Goal: Register for event/course

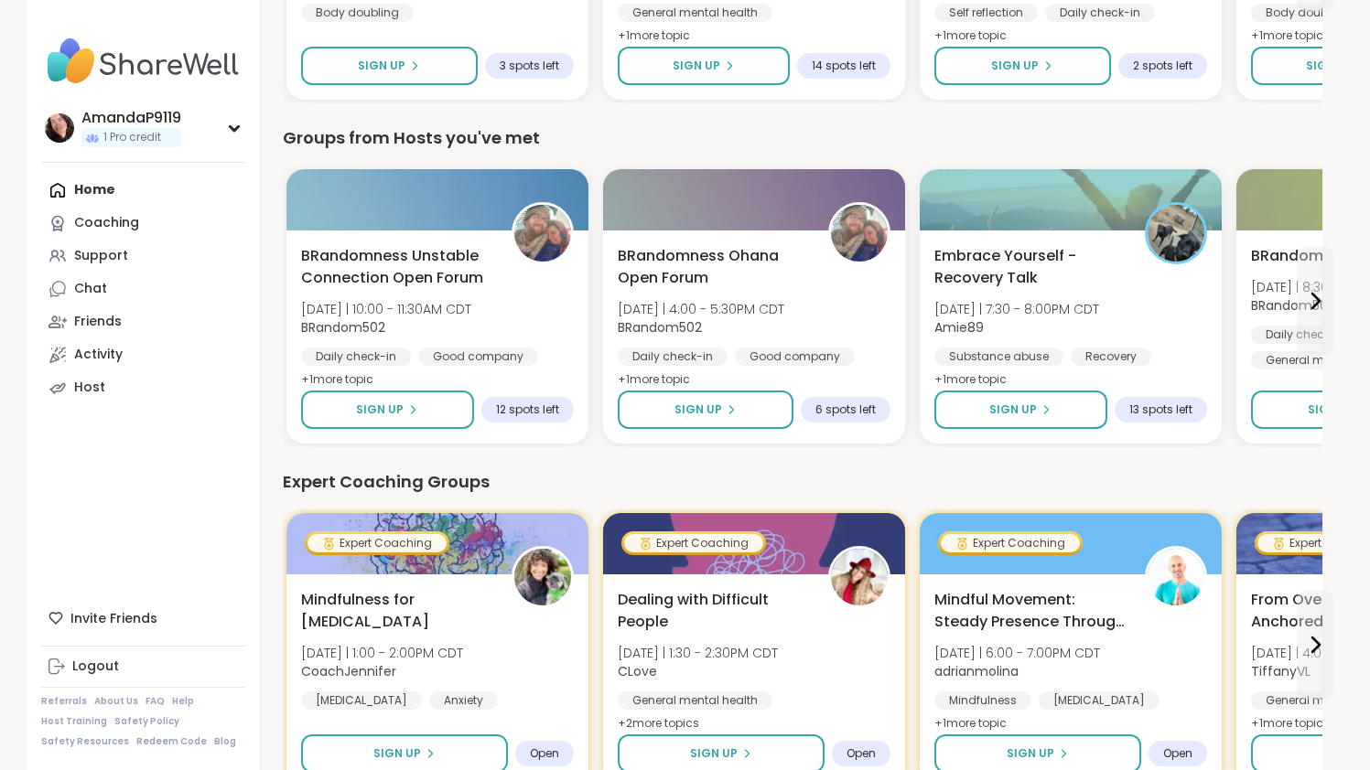
scroll to position [441, 0]
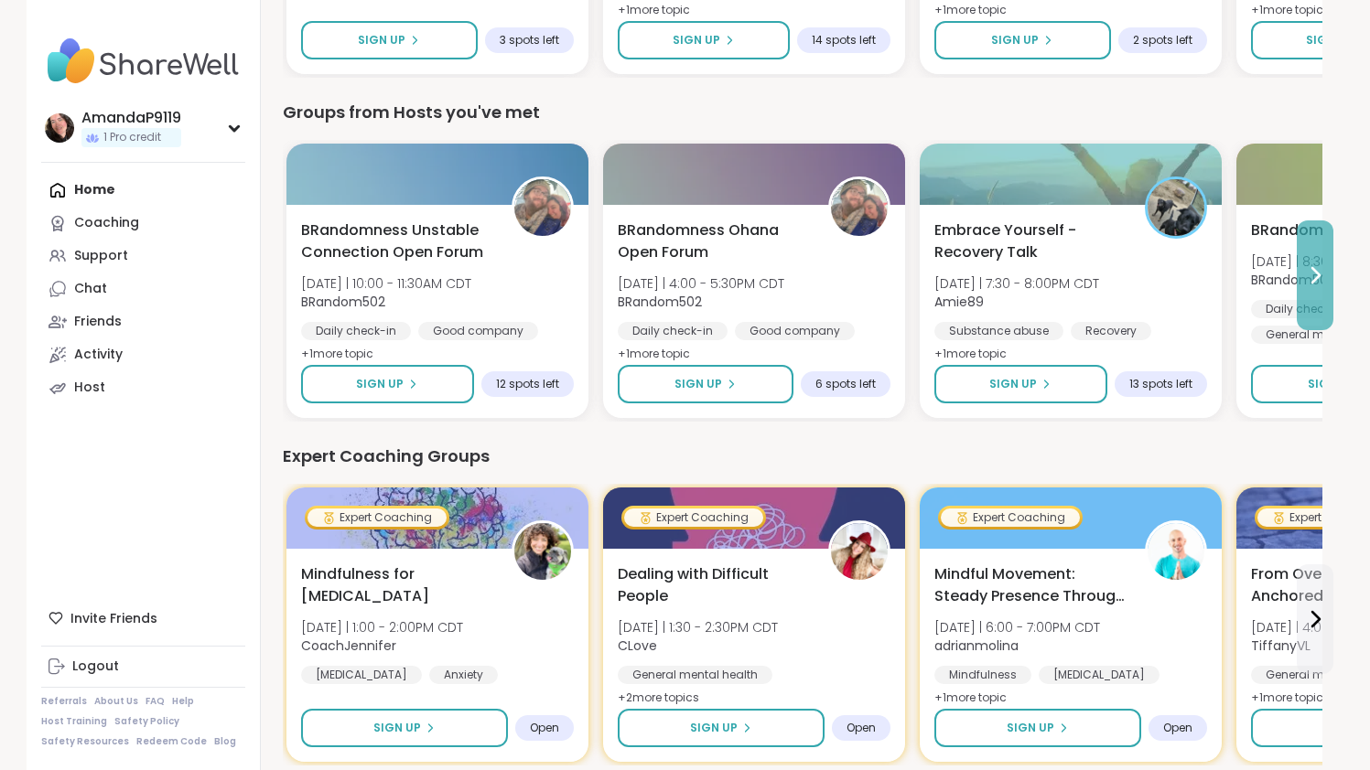
click at [1309, 276] on icon at bounding box center [1315, 275] width 22 height 22
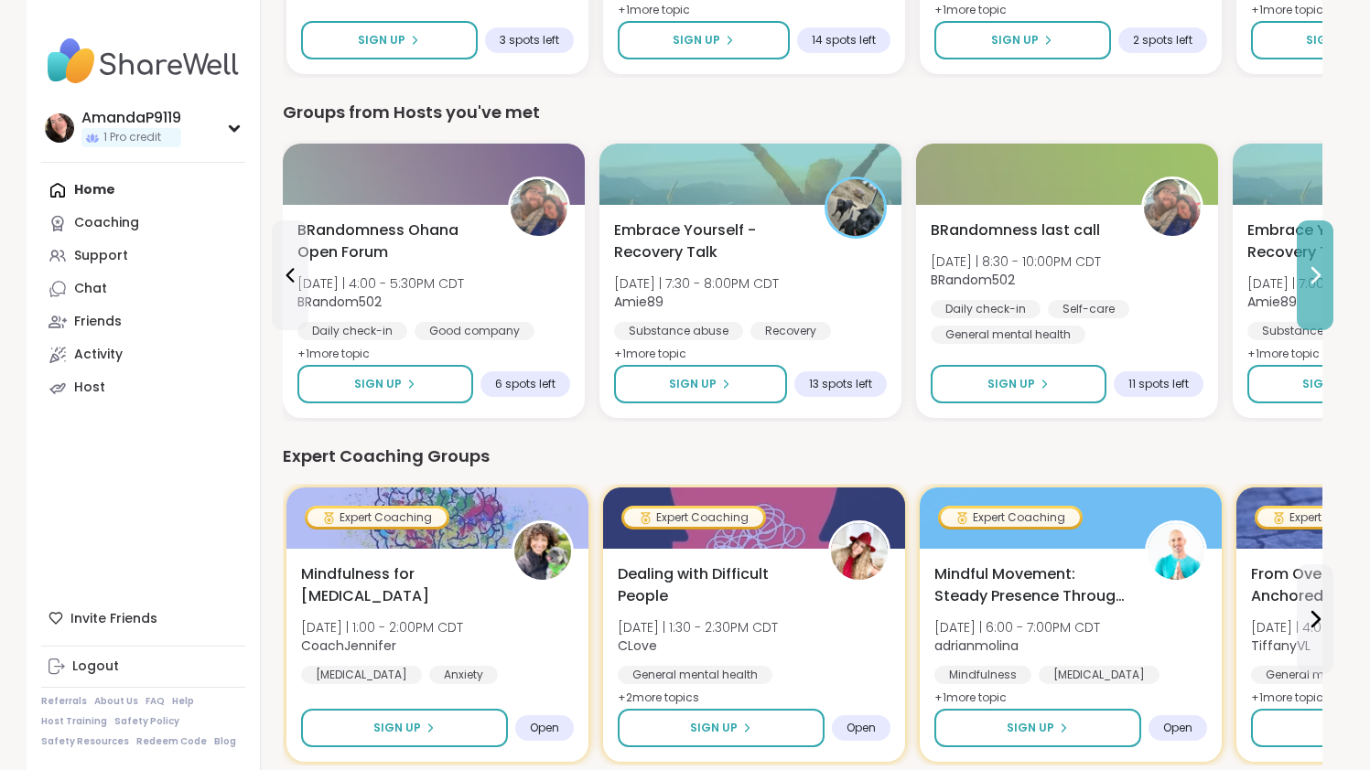
click at [1309, 276] on icon at bounding box center [1315, 275] width 22 height 22
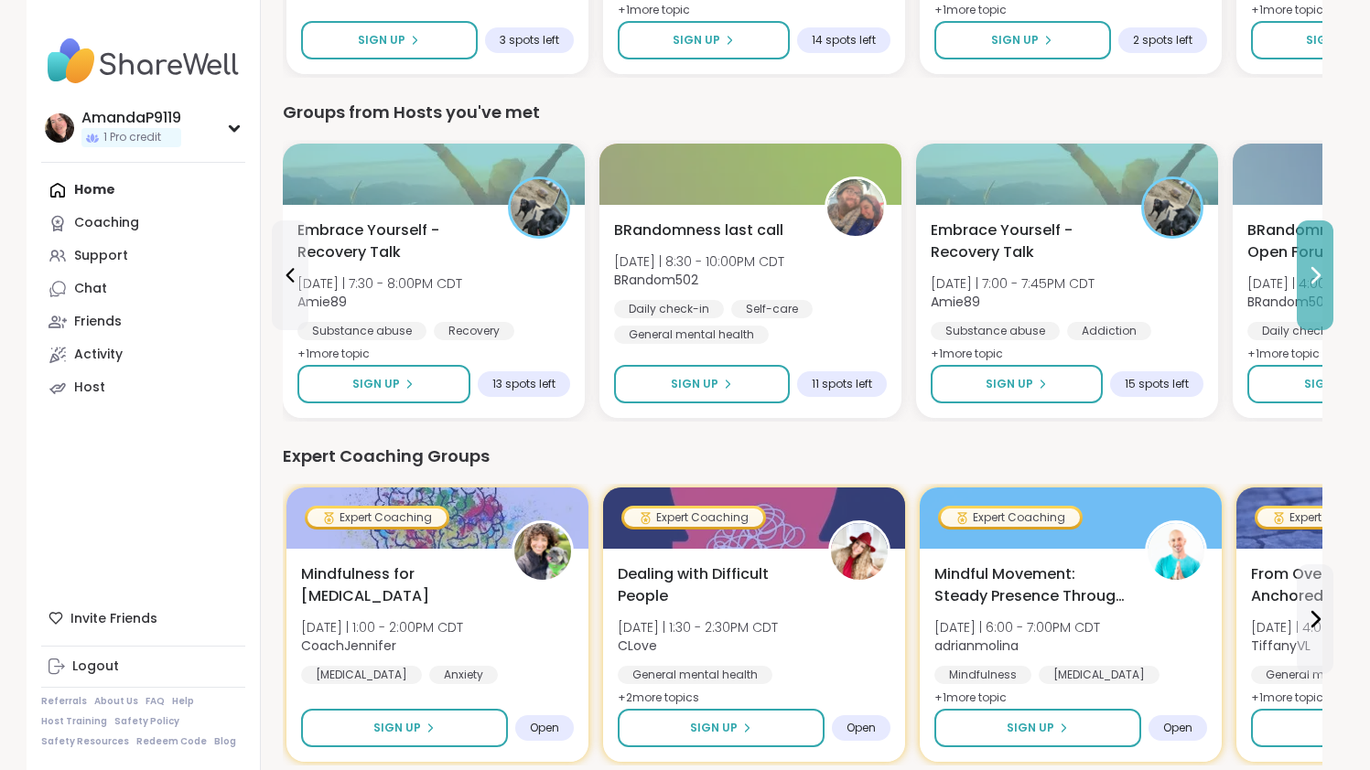
click at [1309, 277] on icon at bounding box center [1315, 275] width 22 height 22
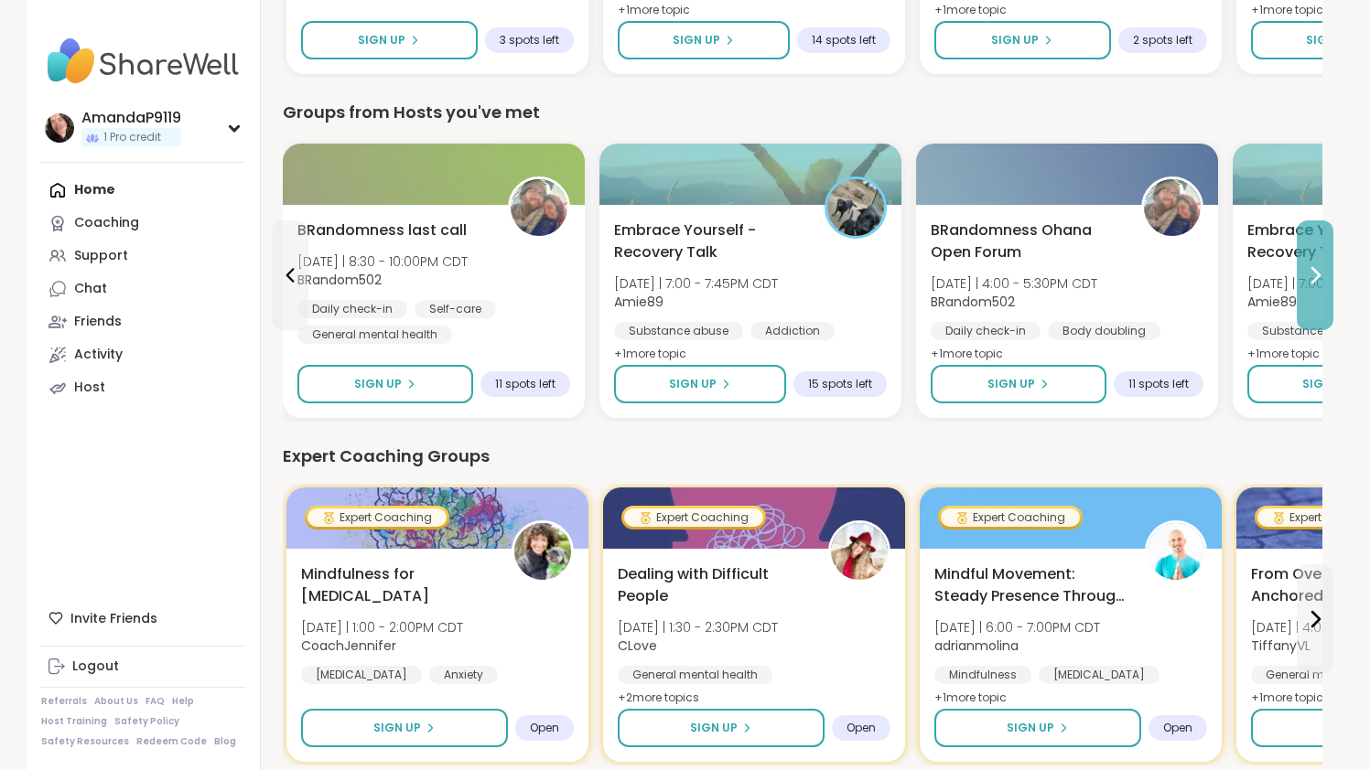
click at [1310, 278] on icon at bounding box center [1315, 275] width 22 height 22
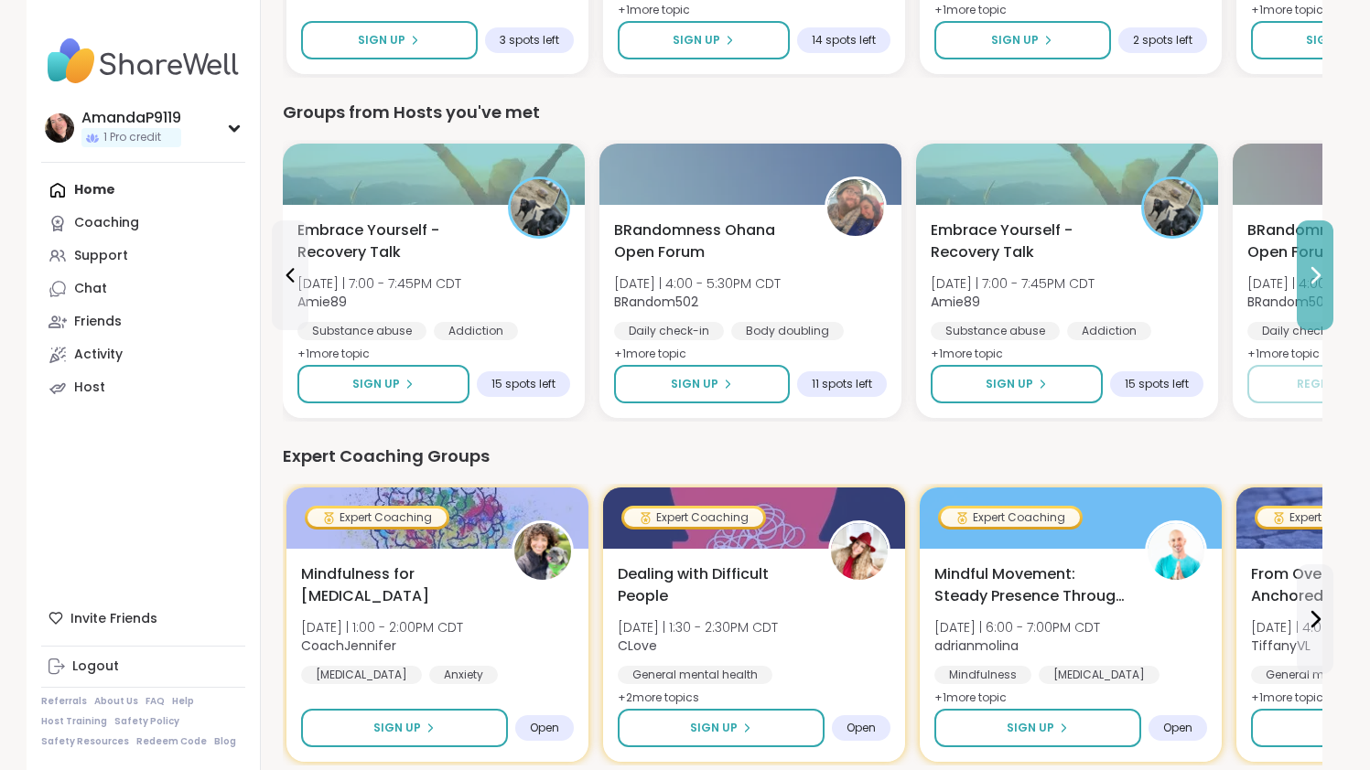
click at [1309, 279] on icon at bounding box center [1315, 275] width 22 height 22
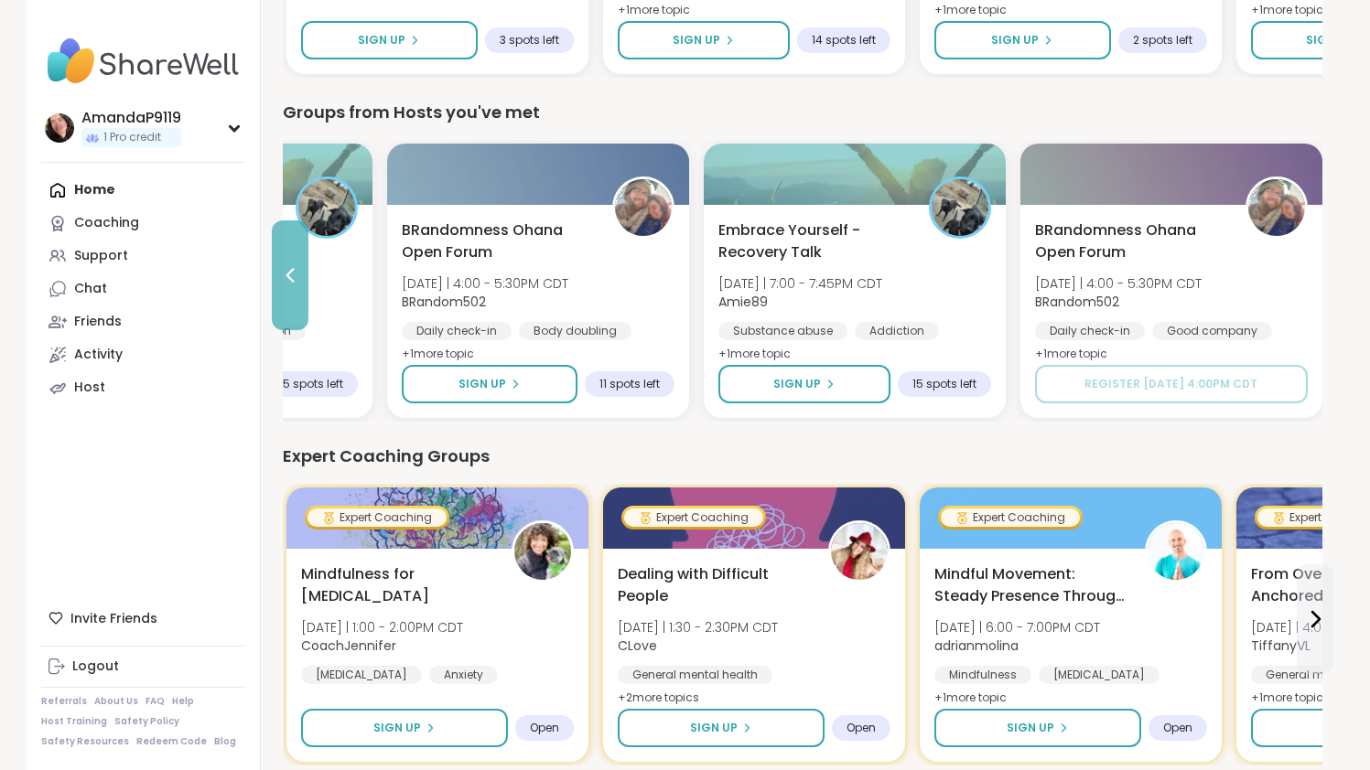
click at [291, 265] on icon at bounding box center [290, 275] width 22 height 22
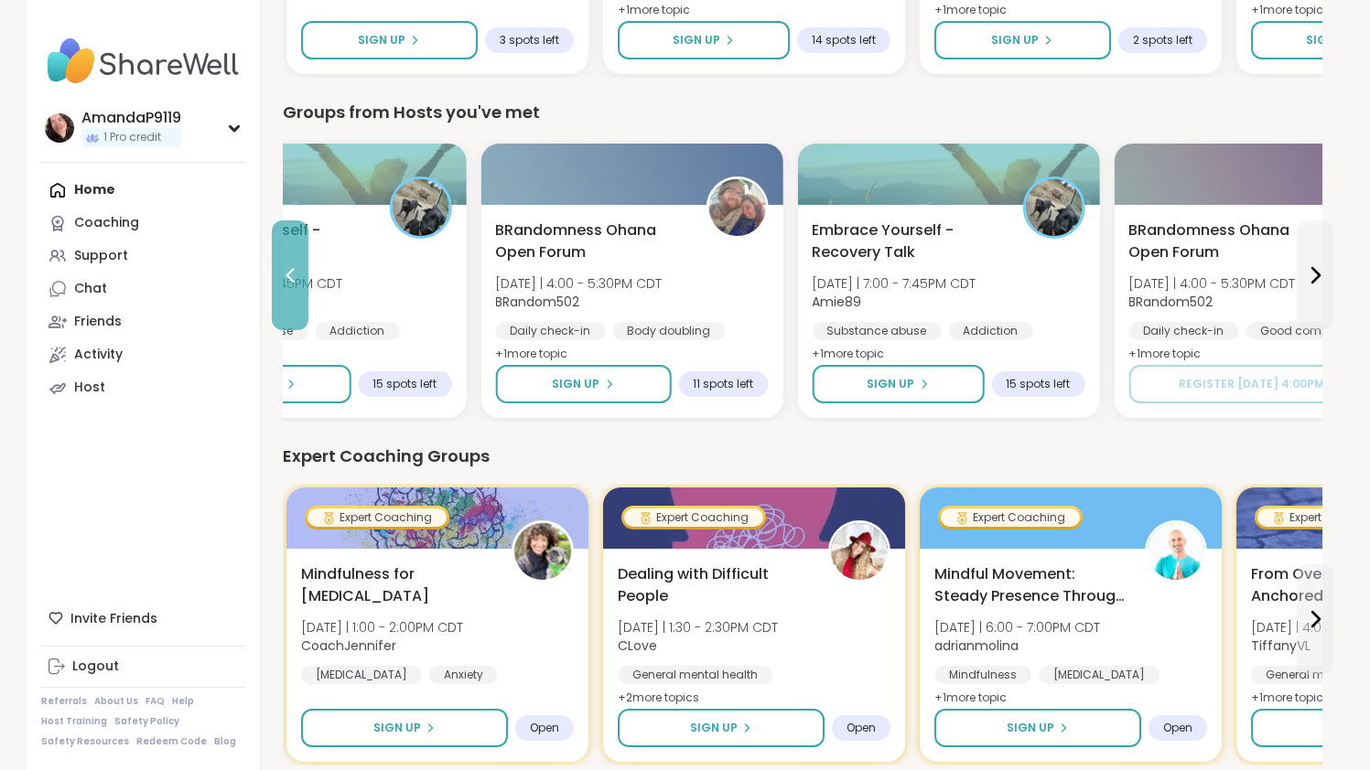
click at [291, 265] on icon at bounding box center [290, 275] width 22 height 22
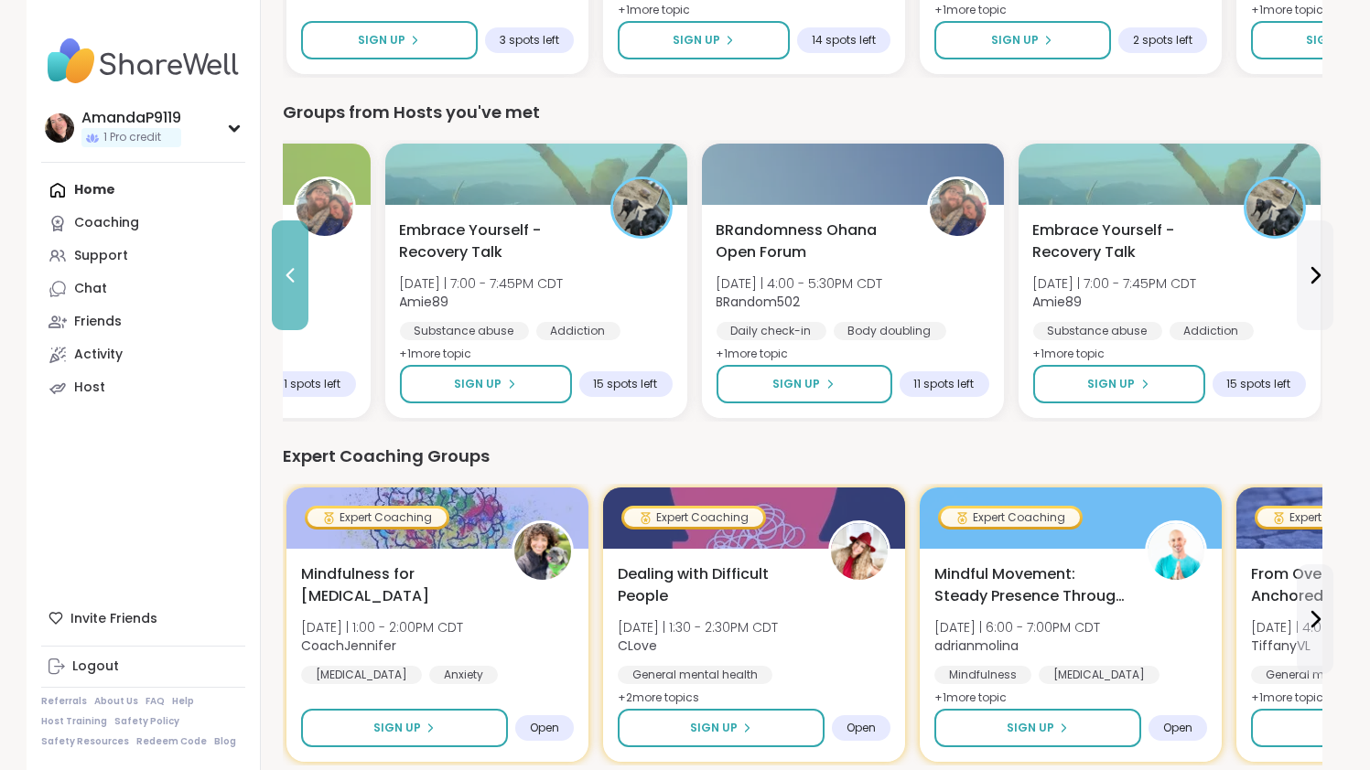
click at [291, 265] on icon at bounding box center [290, 275] width 22 height 22
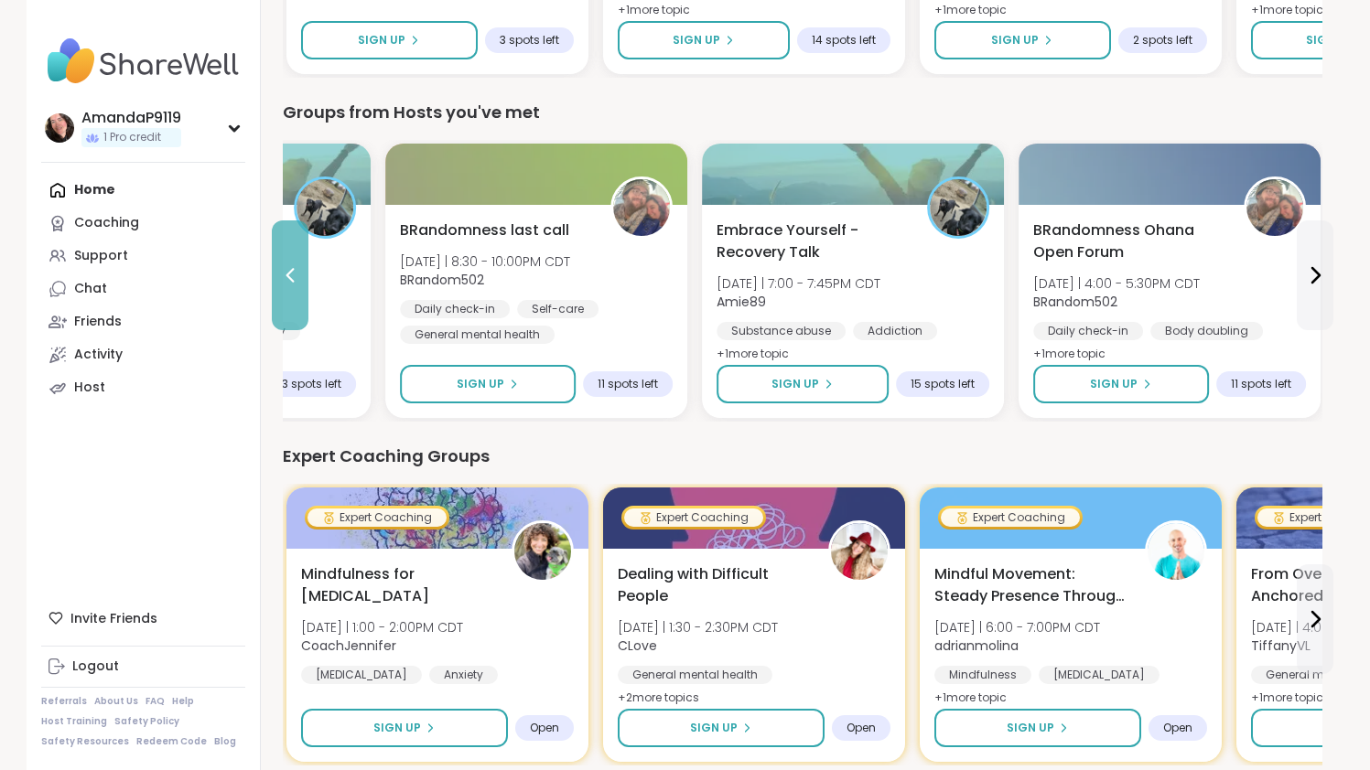
click at [291, 265] on icon at bounding box center [290, 275] width 22 height 22
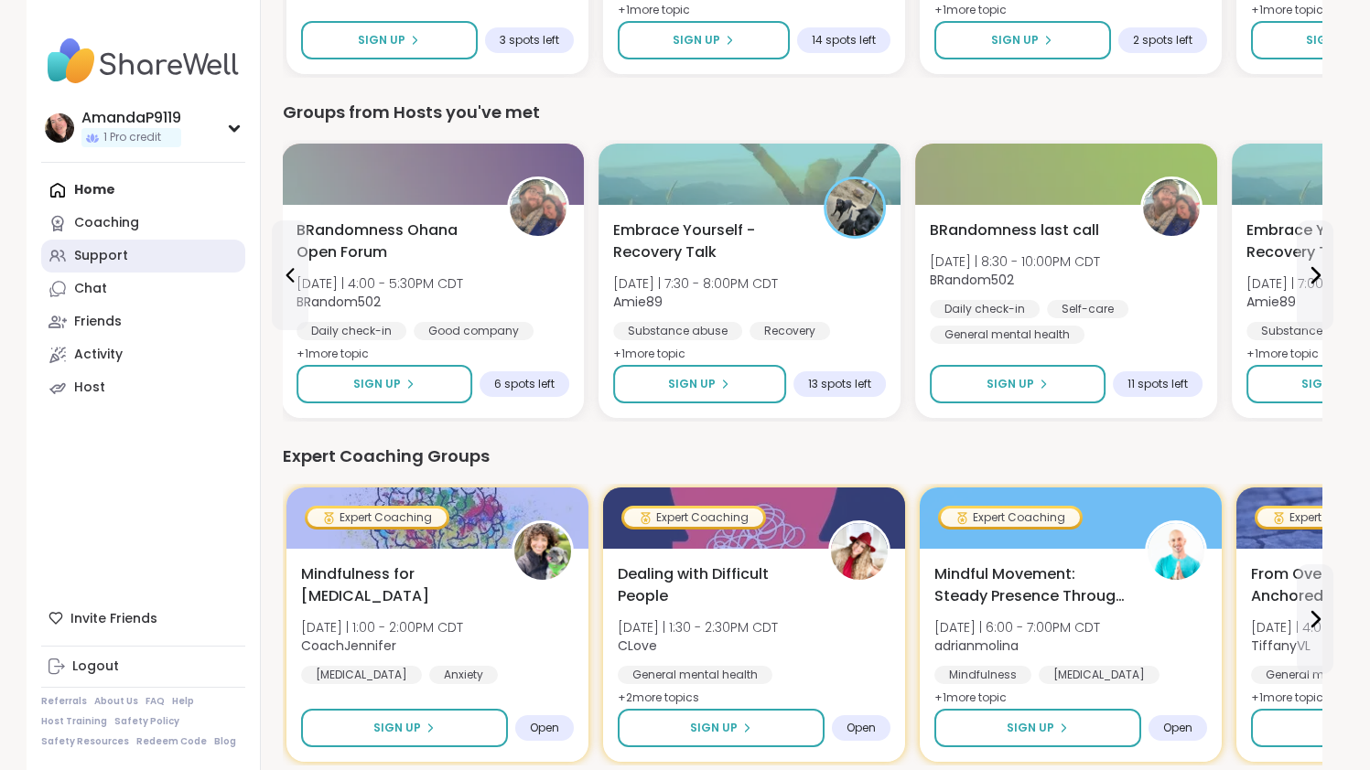
click at [110, 259] on div "Support" at bounding box center [101, 256] width 54 height 18
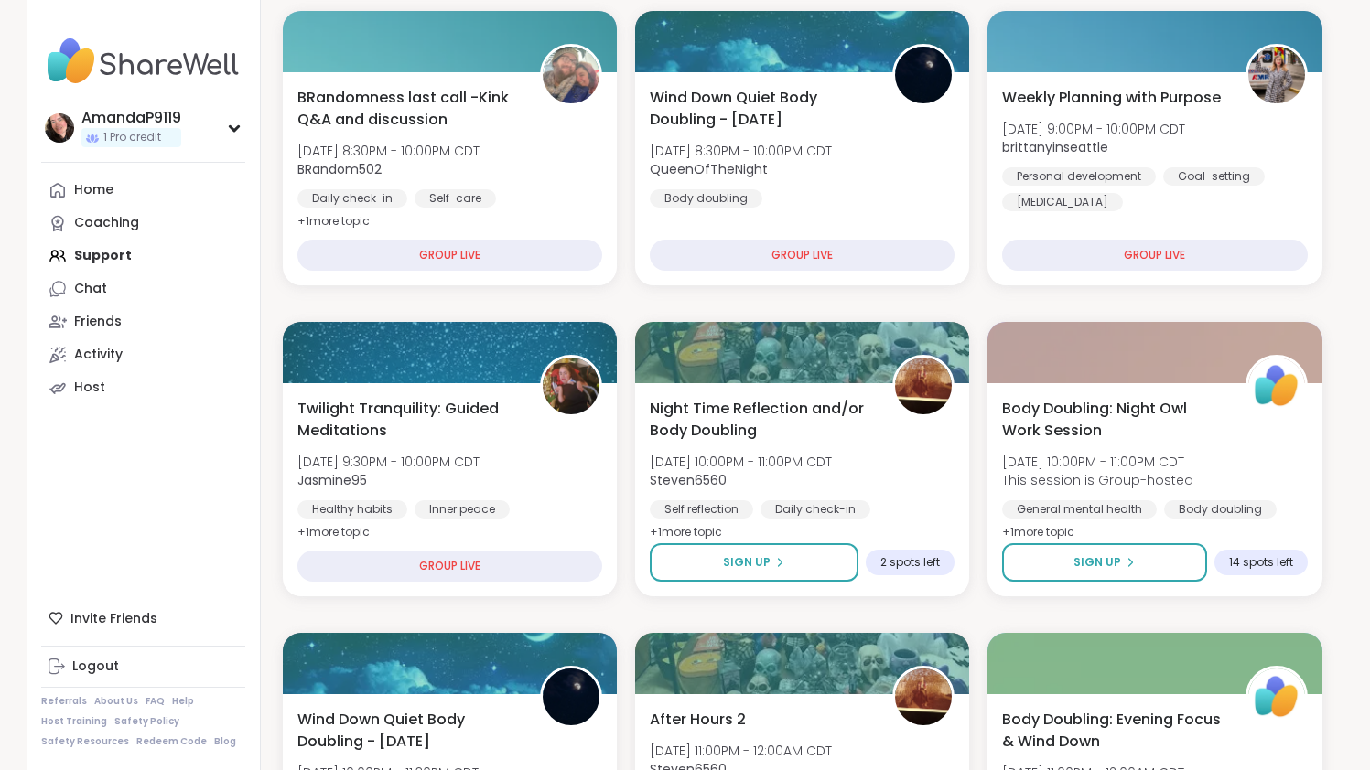
scroll to position [338, 0]
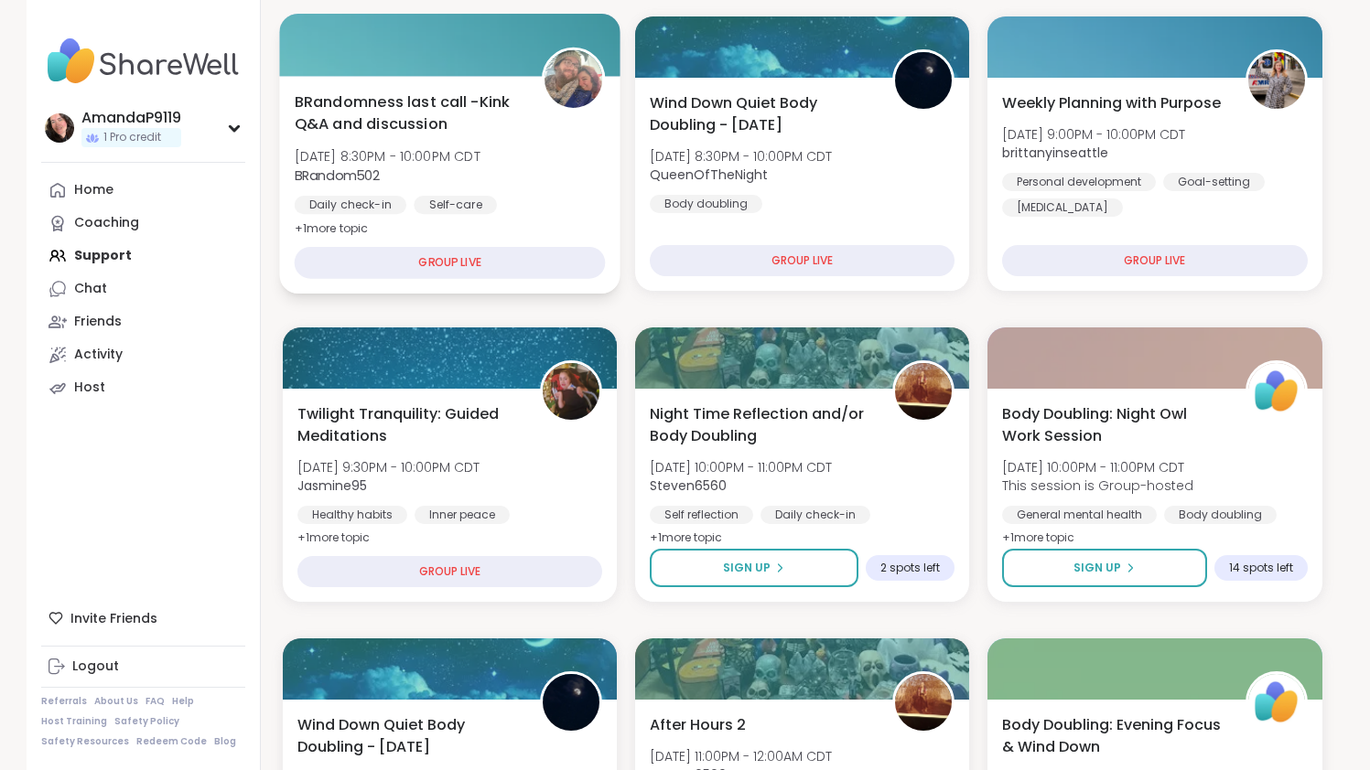
click at [524, 255] on div "GROUP LIVE" at bounding box center [449, 263] width 311 height 32
click at [479, 170] on span "BRandom502" at bounding box center [387, 175] width 186 height 18
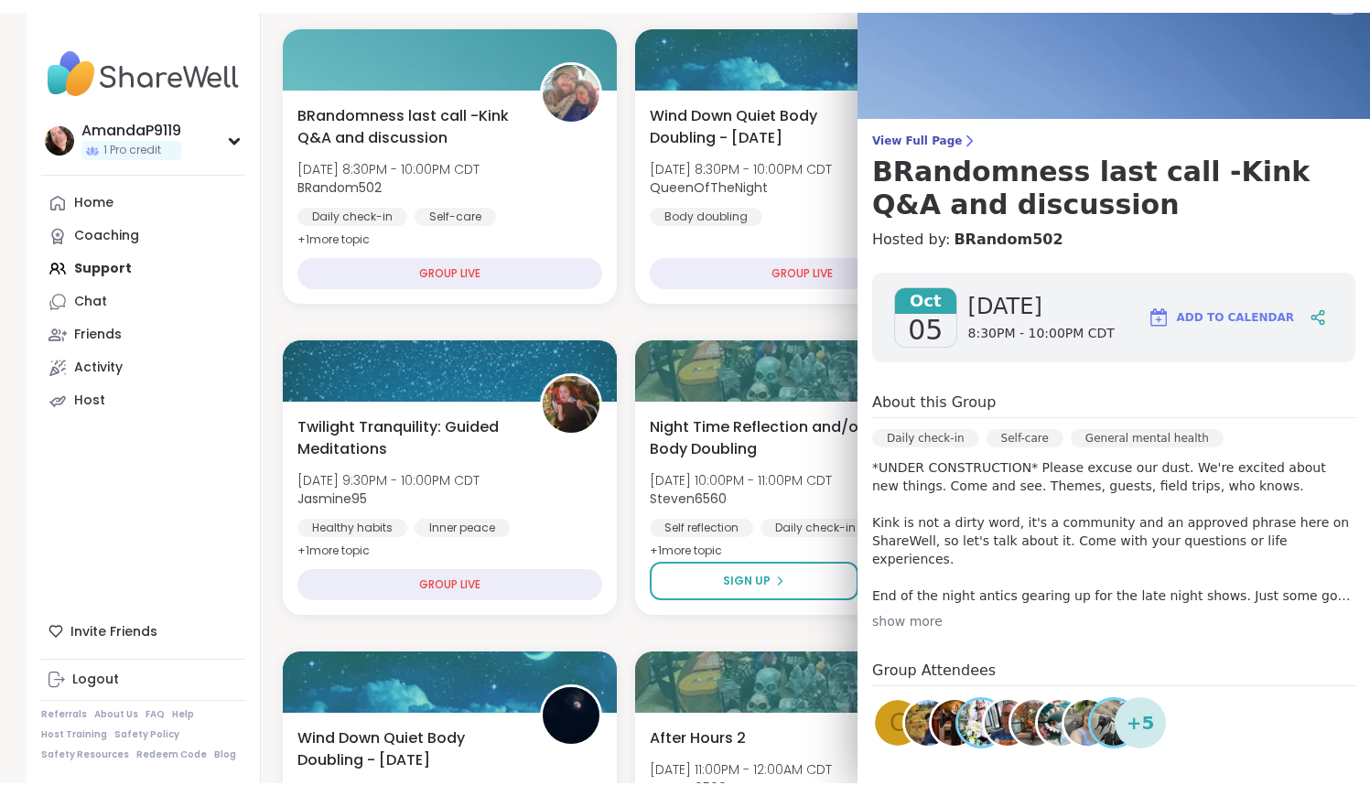
scroll to position [0, 0]
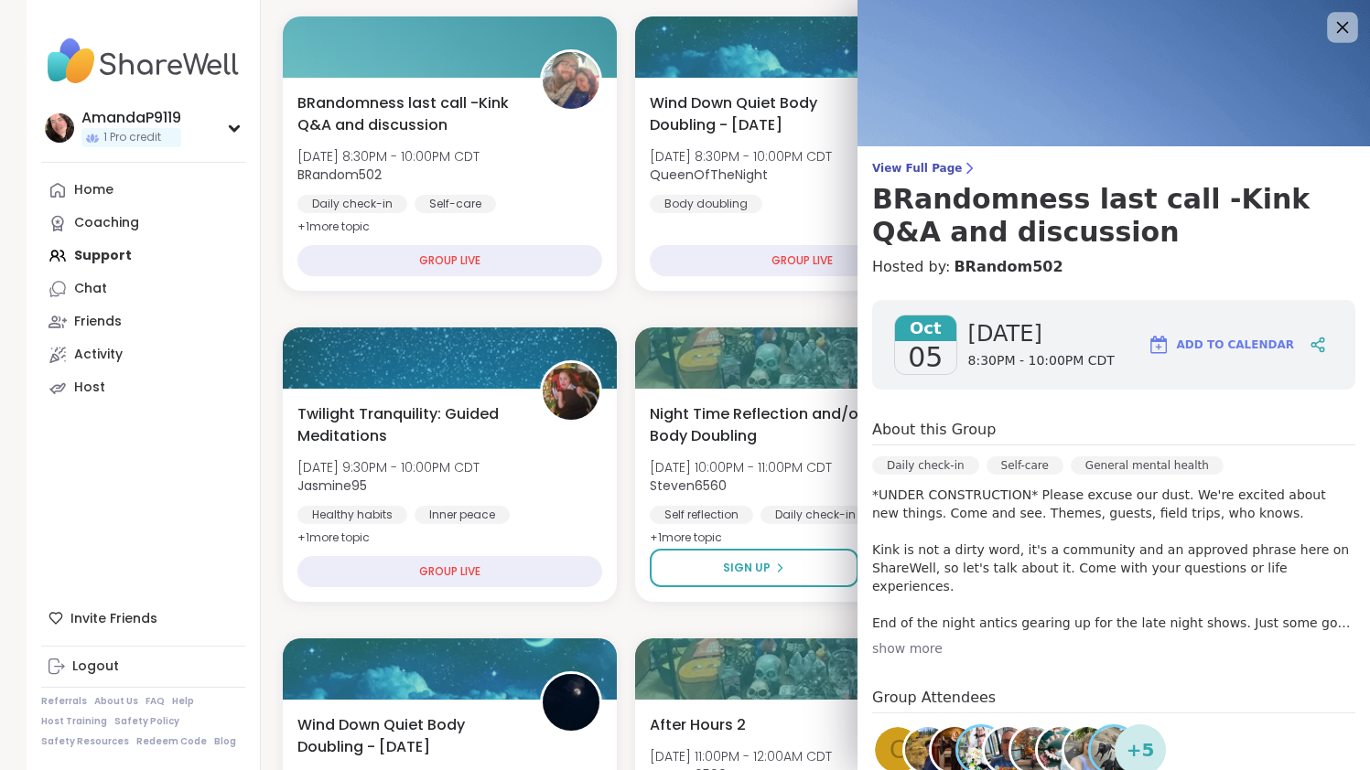
click at [1338, 22] on icon at bounding box center [1342, 27] width 23 height 23
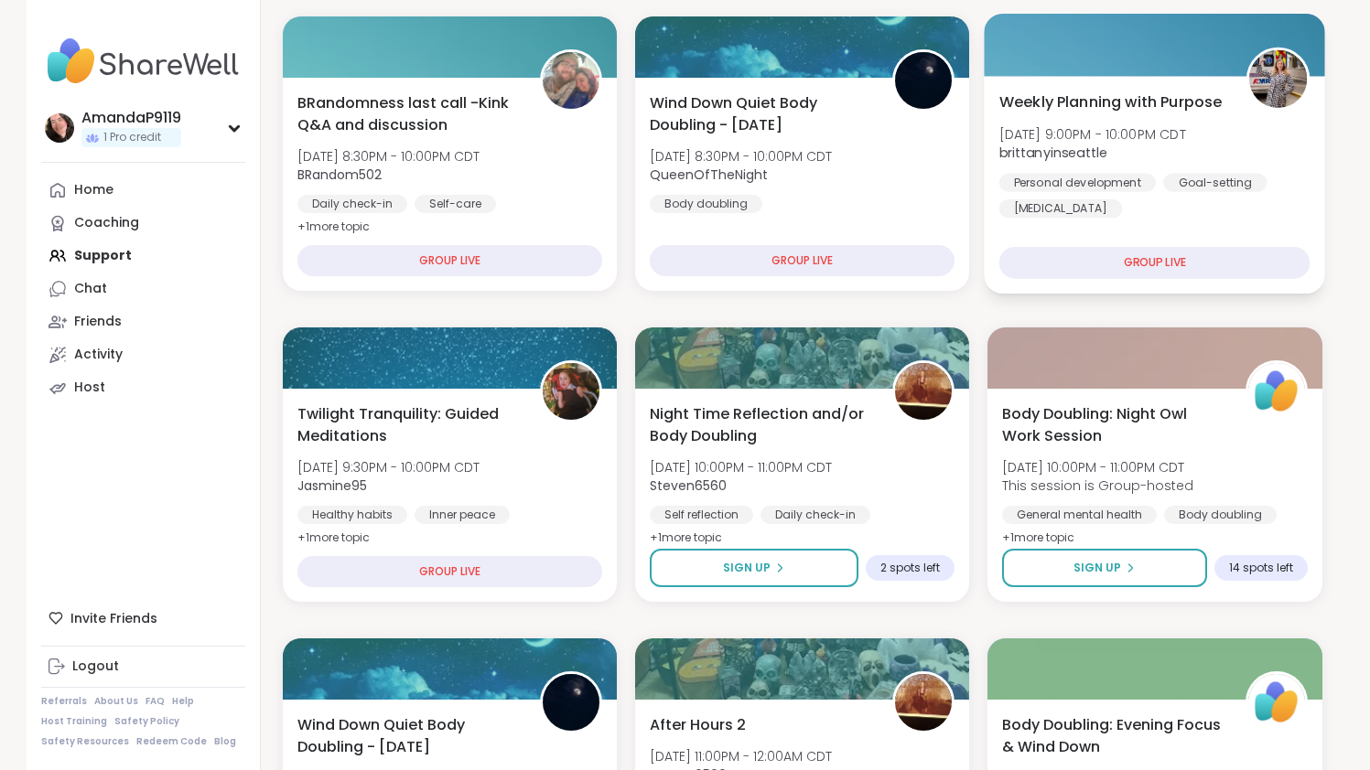
click at [1234, 89] on div "Weekly Planning with Purpose [DATE] 9:00PM - 10:00PM CDT brittanyinseattle Pers…" at bounding box center [1155, 185] width 341 height 218
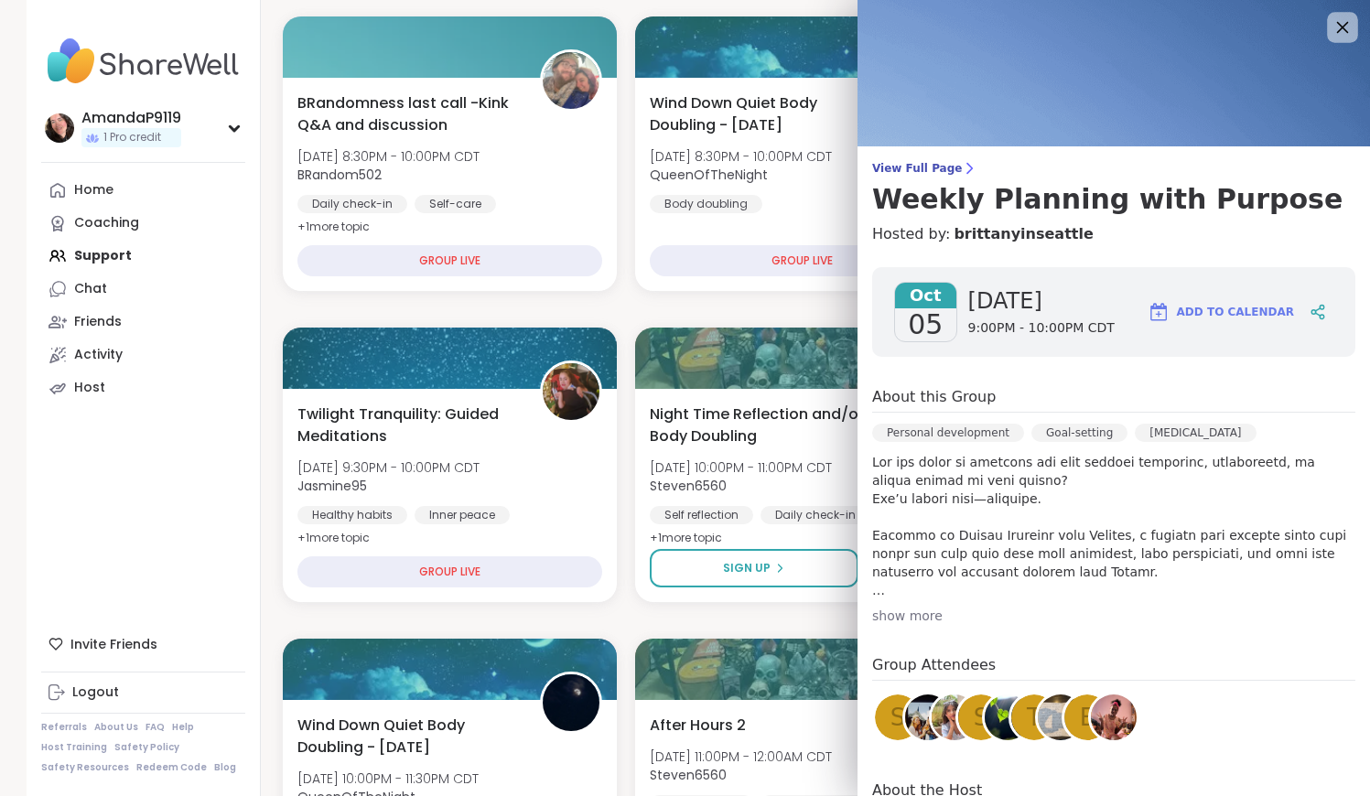
click at [1331, 18] on icon at bounding box center [1342, 27] width 23 height 23
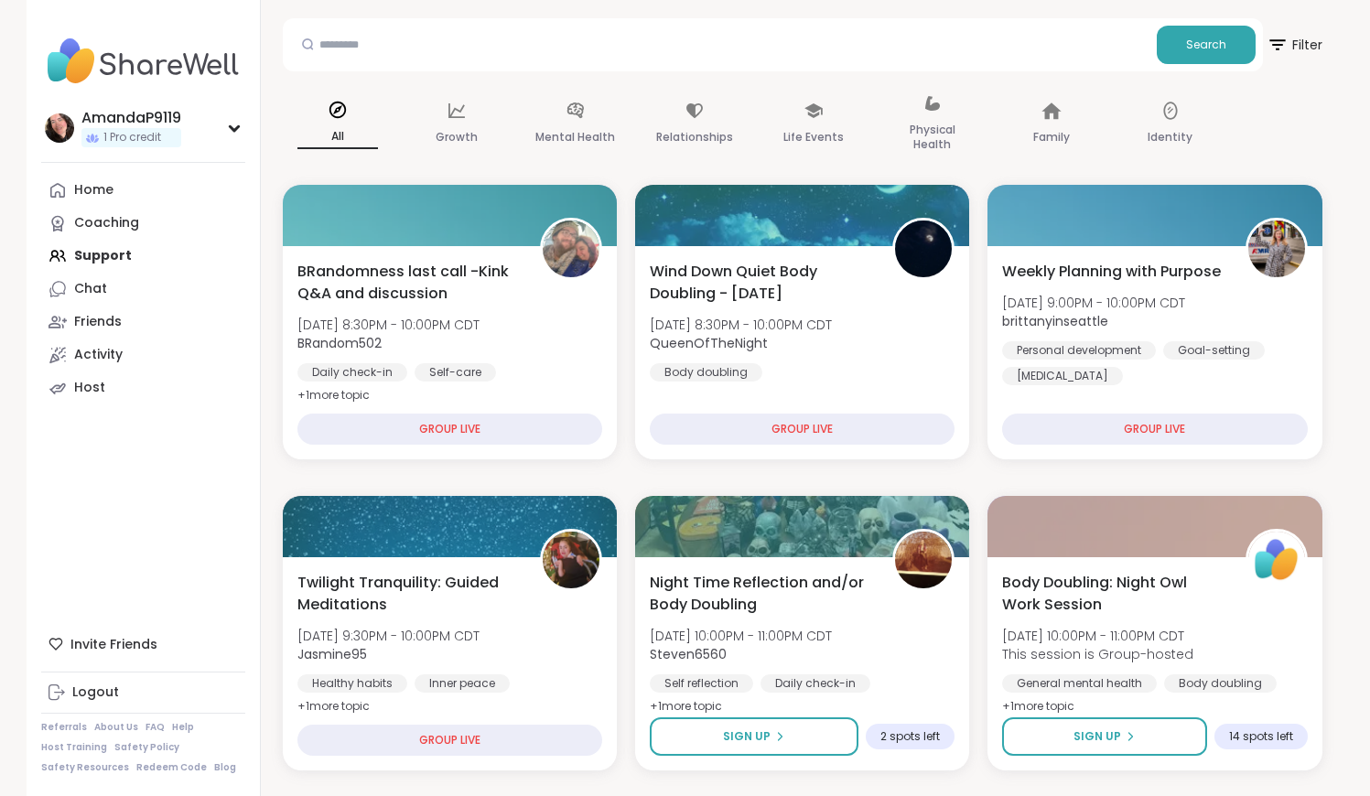
scroll to position [161, 0]
